Goal: Information Seeking & Learning: Learn about a topic

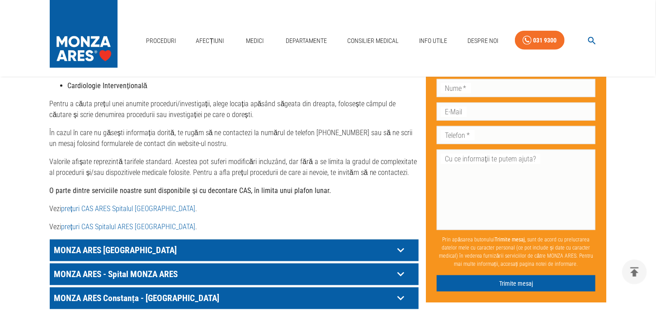
scroll to position [452, 0]
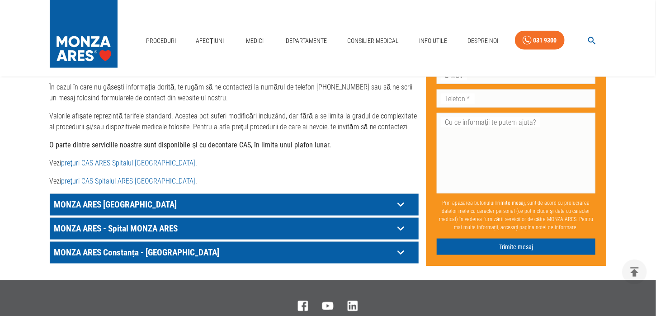
click at [402, 198] on icon at bounding box center [401, 205] width 14 height 14
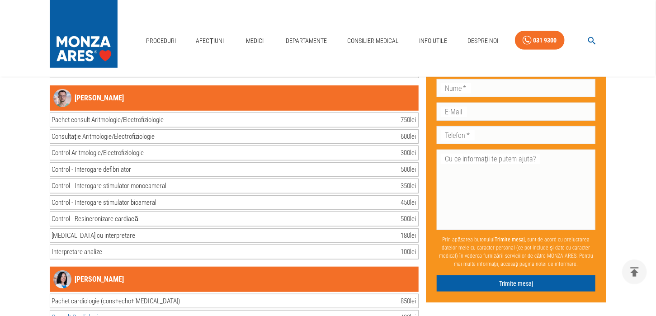
scroll to position [3306, 0]
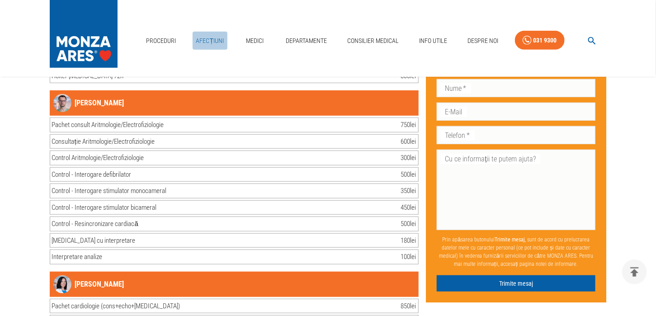
click at [212, 39] on link "Afecțiuni" at bounding box center [210, 41] width 35 height 19
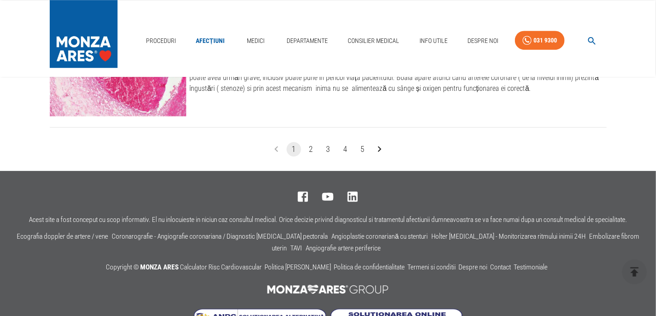
scroll to position [1176, 0]
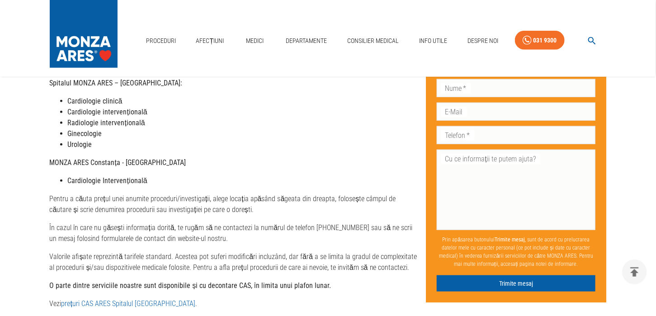
scroll to position [311, 0]
click at [295, 43] on link "Departamente" at bounding box center [307, 41] width 48 height 19
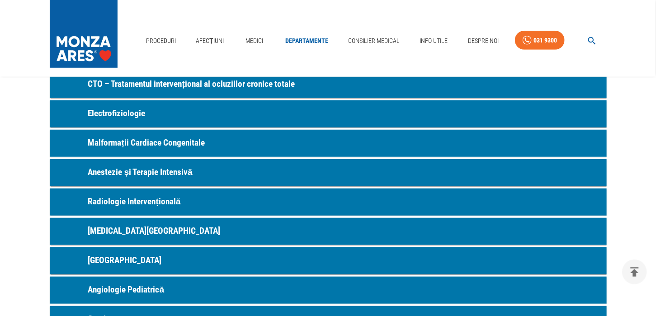
scroll to position [271, 0]
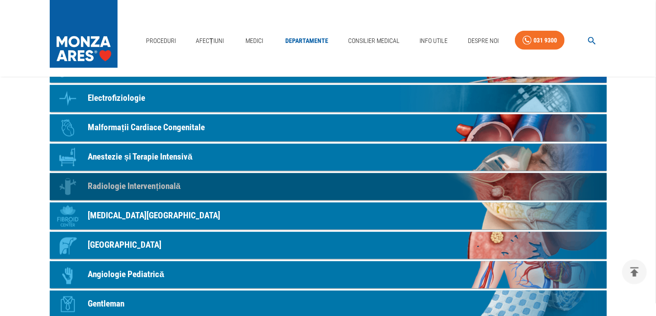
click at [152, 183] on p "Radiologie Intervențională" at bounding box center [134, 186] width 93 height 13
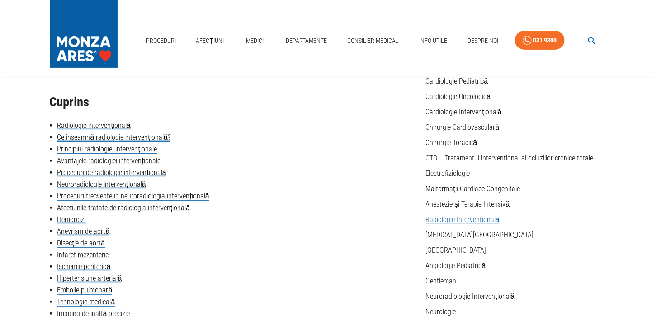
scroll to position [90, 0]
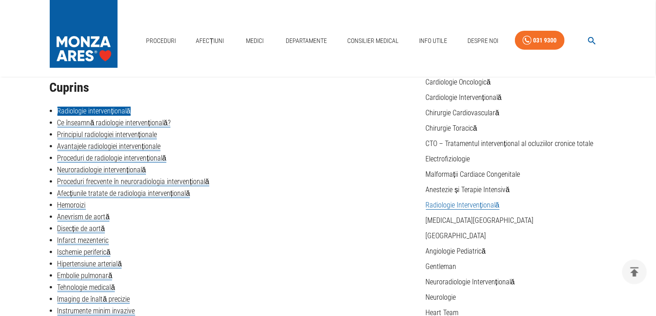
click at [98, 108] on link "Radiologie intervențională" at bounding box center [93, 111] width 73 height 9
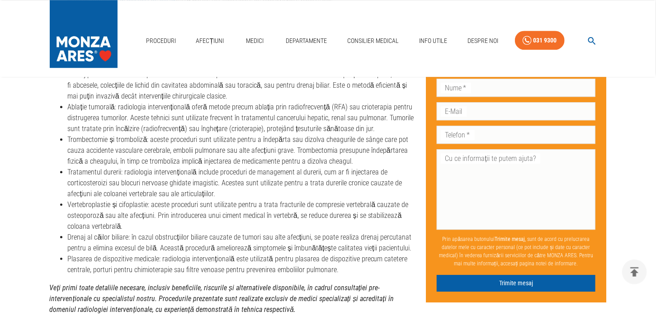
scroll to position [1107, 0]
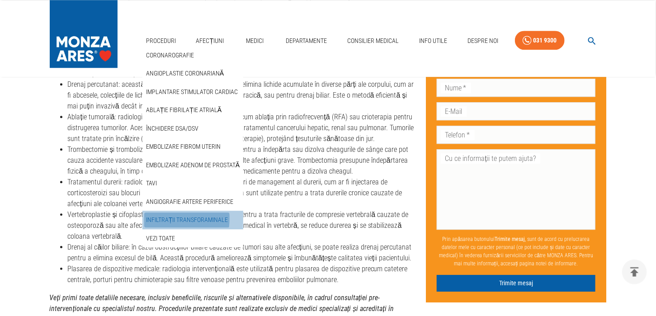
click at [158, 218] on link "Infiltrații transforaminale" at bounding box center [187, 220] width 86 height 15
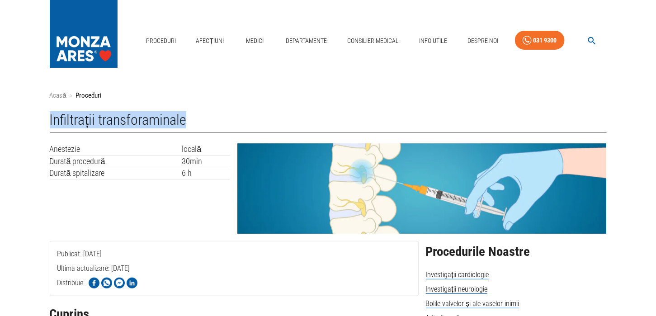
drag, startPoint x: 186, startPoint y: 120, endPoint x: 49, endPoint y: 128, distance: 137.7
copy h1 "Infiltrații transforaminale"
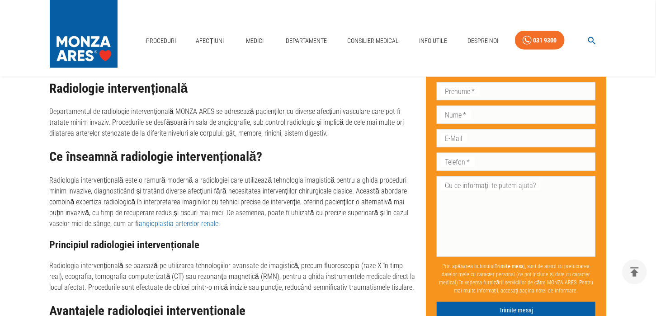
scroll to position [271, 0]
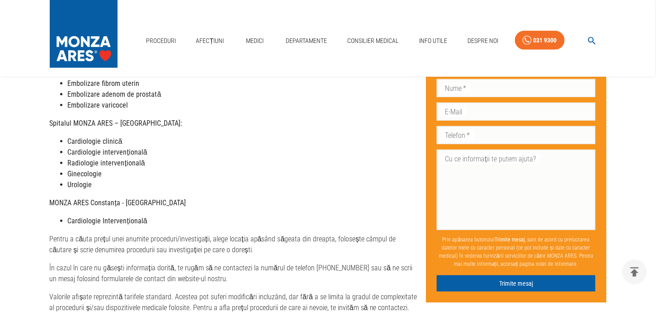
scroll to position [311, 0]
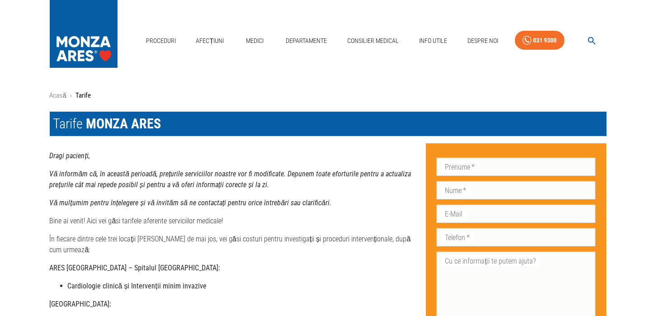
type textarea "00000"
